Goal: Task Accomplishment & Management: Manage account settings

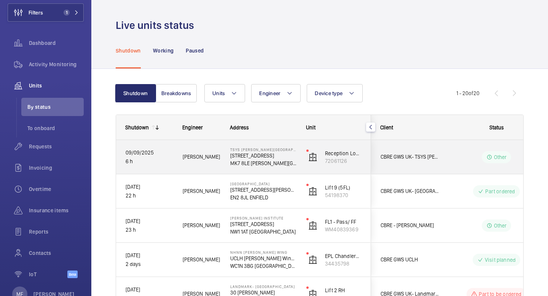
scroll to position [17, 0]
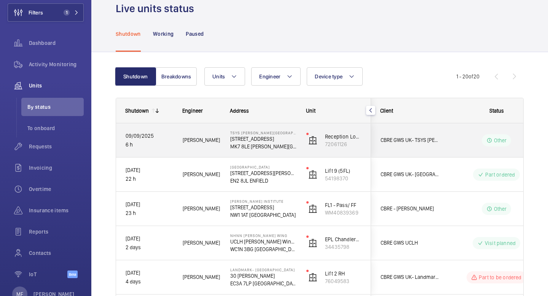
click at [497, 140] on p "Other" at bounding box center [500, 141] width 13 height 8
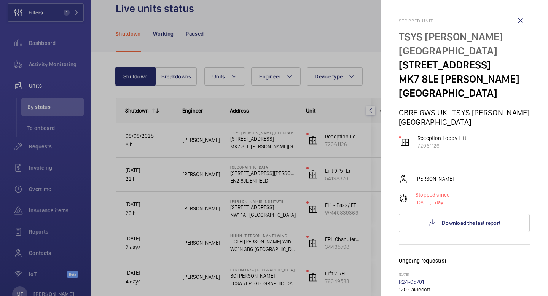
click at [422, 175] on p "[PERSON_NAME]" at bounding box center [435, 179] width 38 height 8
click at [426, 108] on p "CBRE GWS UK- TSYS [PERSON_NAME][GEOGRAPHIC_DATA]" at bounding box center [464, 117] width 131 height 19
click at [432, 134] on p "Reception Lobby Lift" at bounding box center [441, 138] width 49 height 8
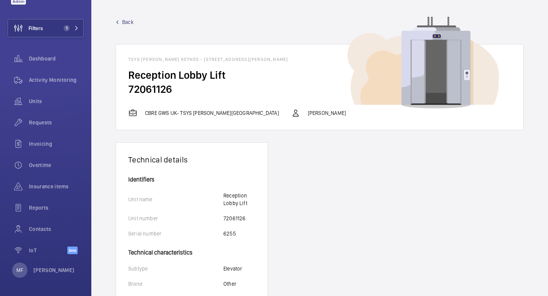
drag, startPoint x: 129, startPoint y: 58, endPoint x: 169, endPoint y: 56, distance: 39.6
click at [169, 56] on wm-front-card-header "TSYS [PERSON_NAME] Keynes - [STREET_ADDRESS][PERSON_NAME]" at bounding box center [319, 57] width 407 height 24
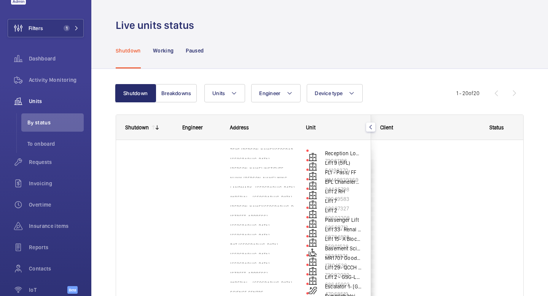
scroll to position [45, 0]
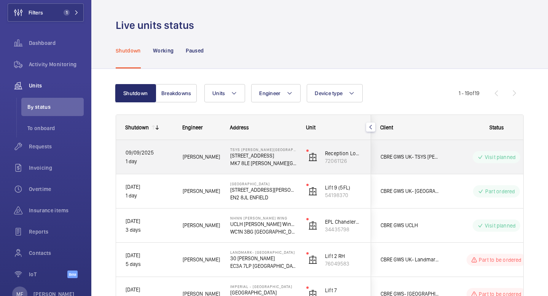
click at [405, 159] on span "CBRE GWS UK- TSYS [PERSON_NAME][GEOGRAPHIC_DATA]" at bounding box center [410, 157] width 59 height 9
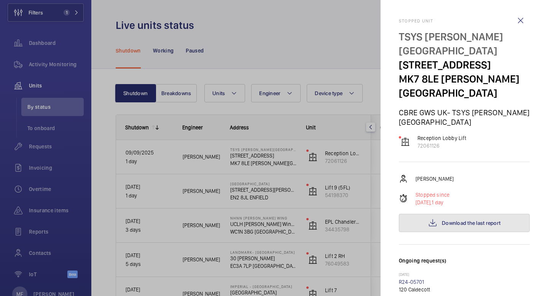
click at [452, 220] on span "Download the last report" at bounding box center [471, 223] width 59 height 6
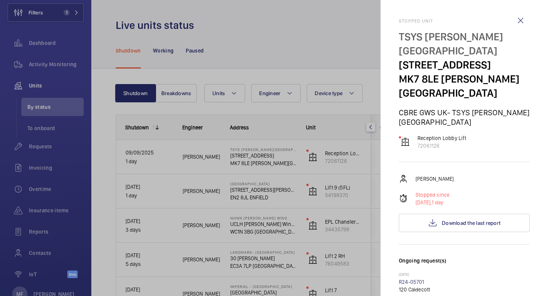
click at [519, 22] on wm-front-icon-button at bounding box center [520, 20] width 18 height 18
